Goal: Find specific page/section: Find specific page/section

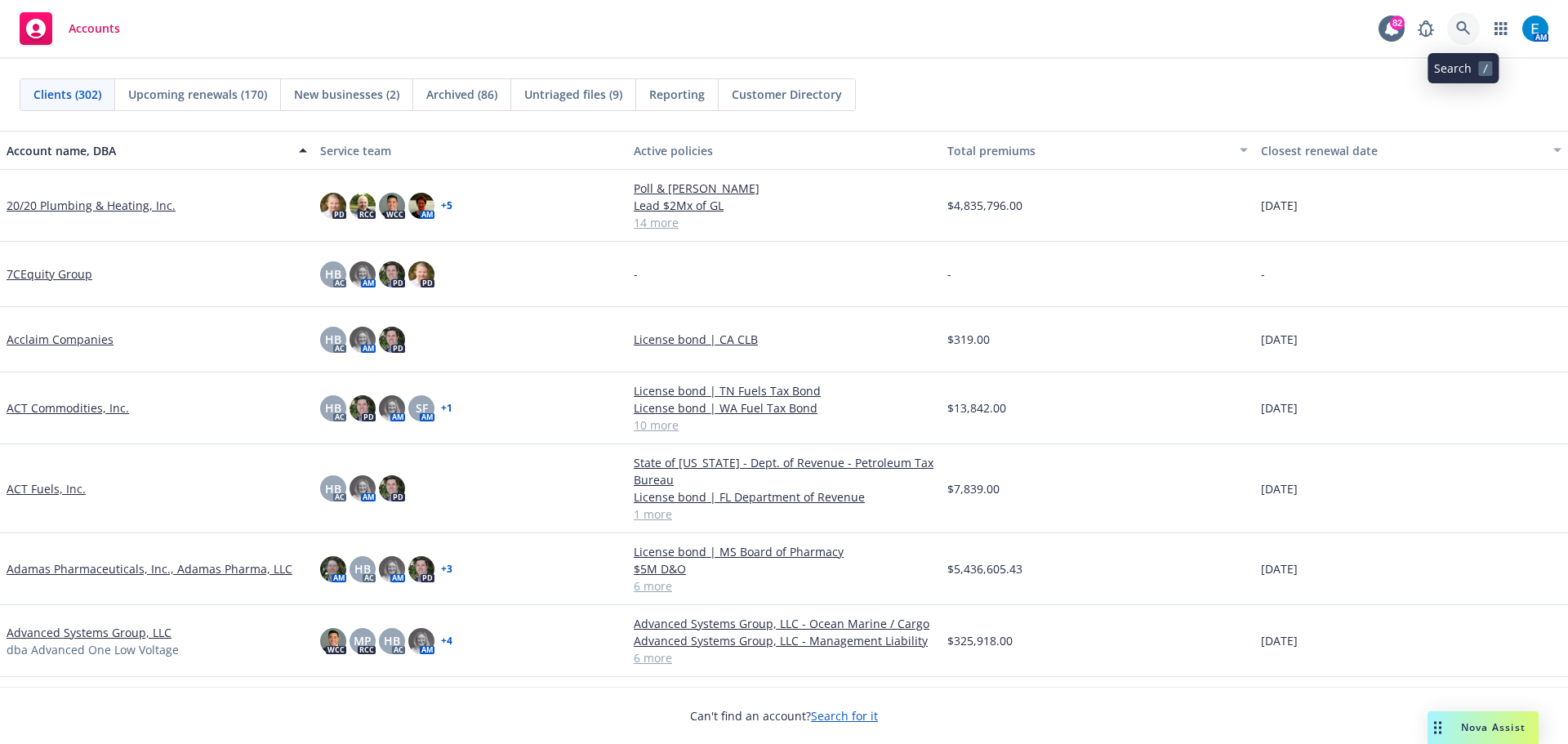
click at [1455, 27] on link at bounding box center [1464, 28] width 32 height 32
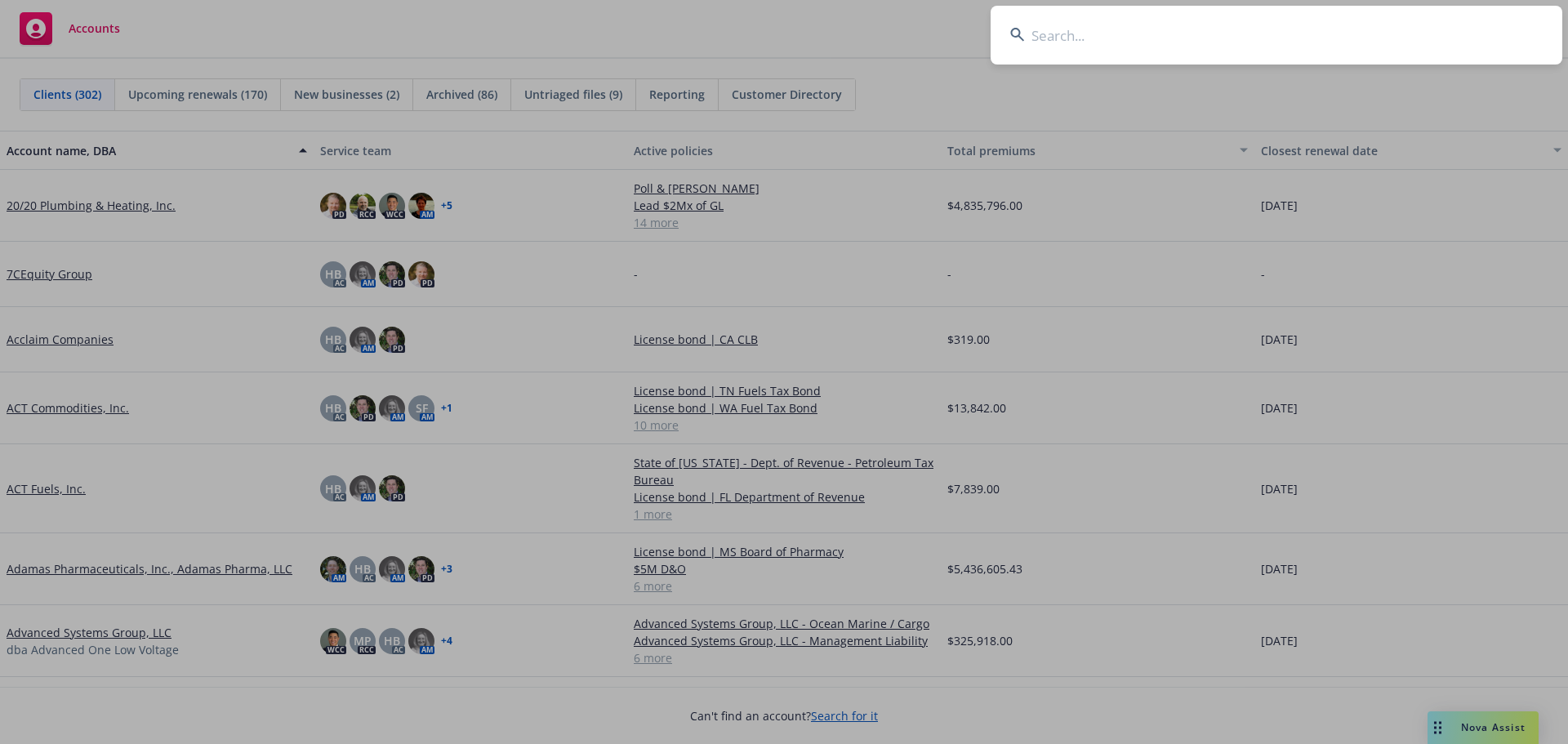
click at [1439, 30] on input at bounding box center [1276, 35] width 571 height 59
click at [1273, 43] on input at bounding box center [1276, 35] width 571 height 59
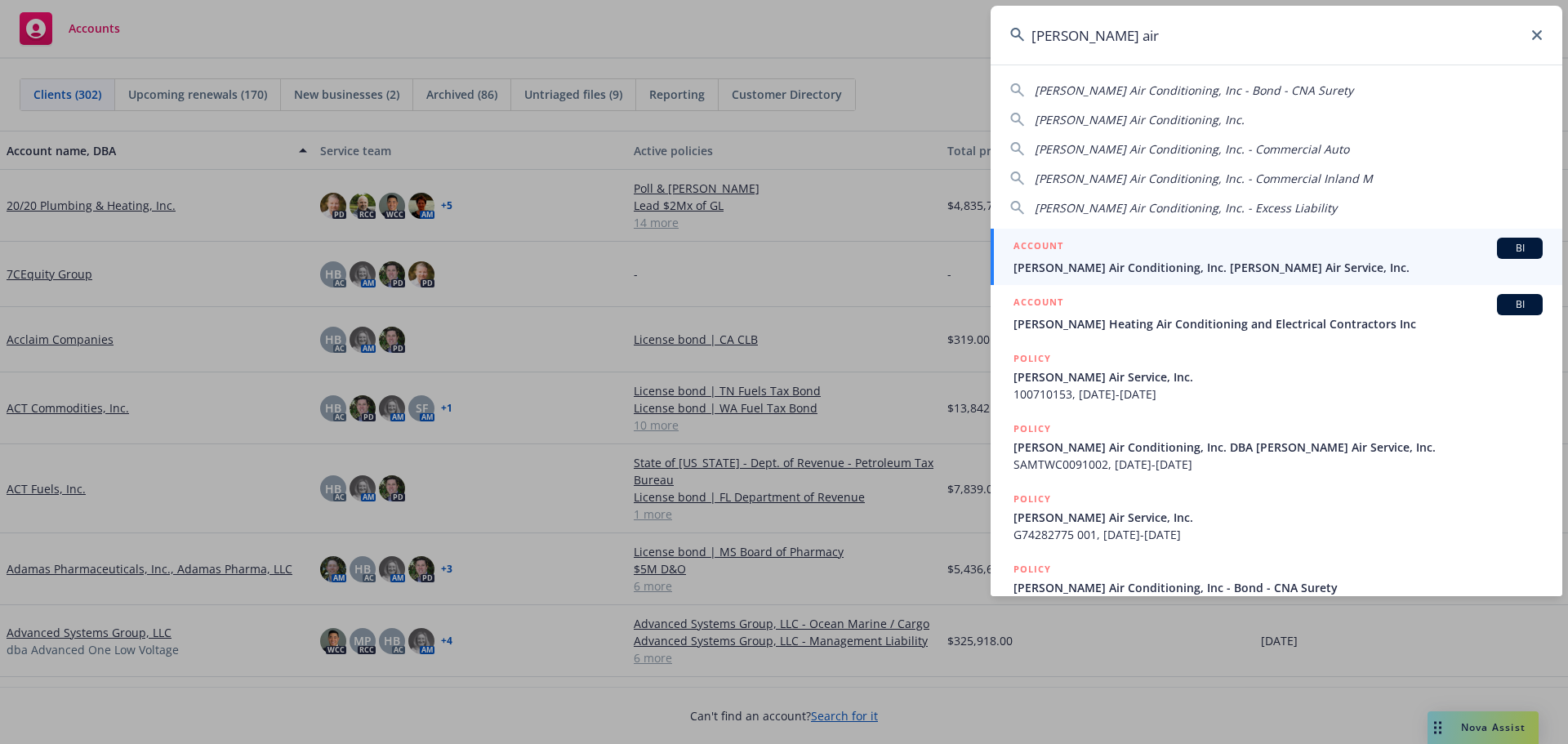
type input "[PERSON_NAME] air"
click at [1105, 269] on span "[PERSON_NAME] Air Conditioning, Inc. [PERSON_NAME] Air Service, Inc." at bounding box center [1278, 267] width 529 height 17
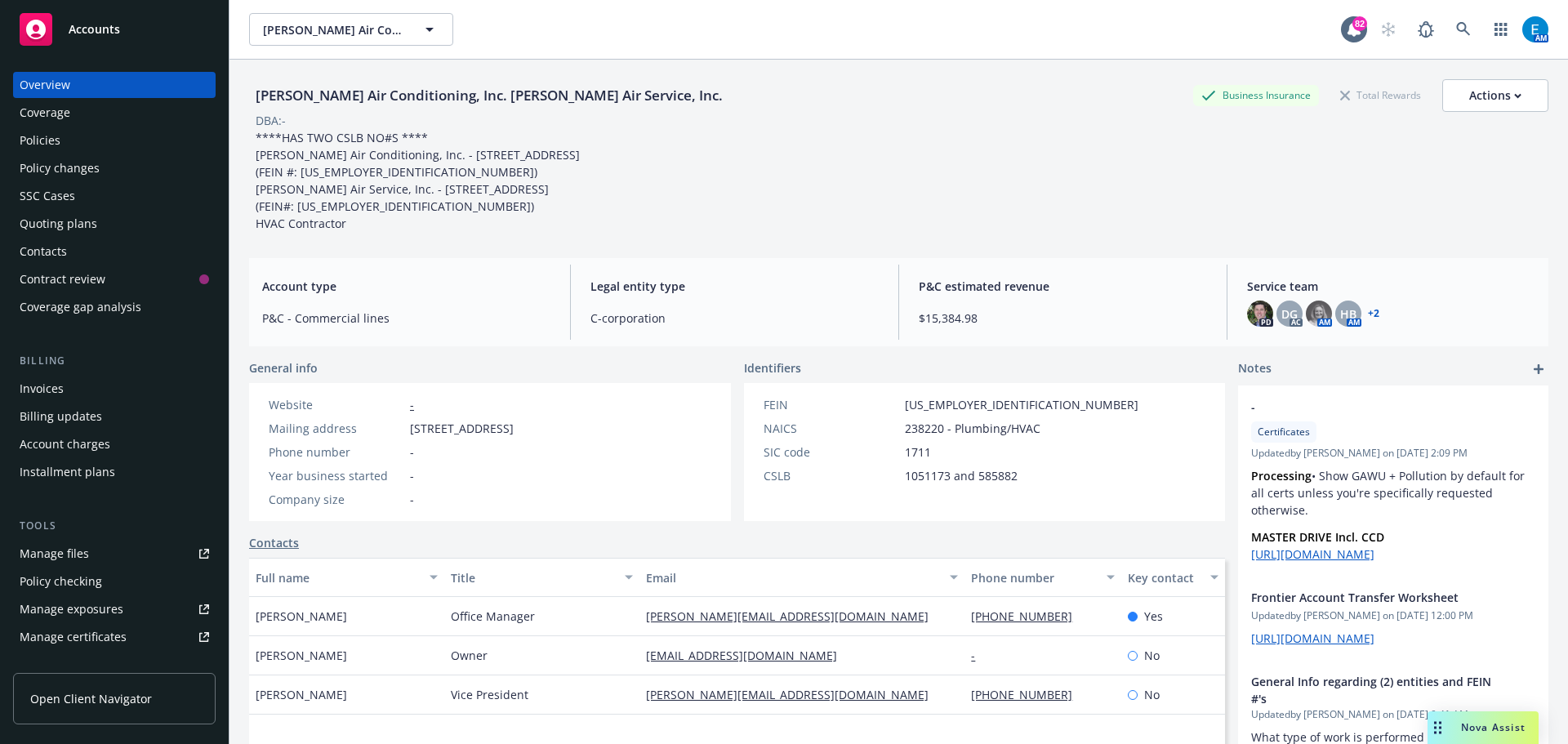
click at [41, 138] on div "Policies" at bounding box center [40, 140] width 41 height 26
